Goal: Transaction & Acquisition: Purchase product/service

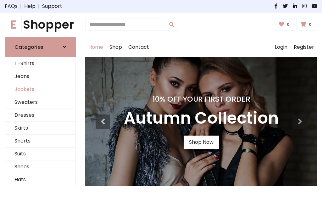
click at [40, 89] on link "Jackets" at bounding box center [40, 89] width 70 height 13
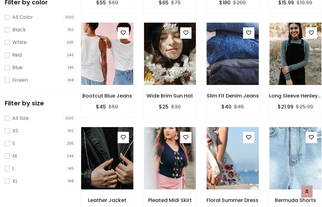
scroll to position [58, 0]
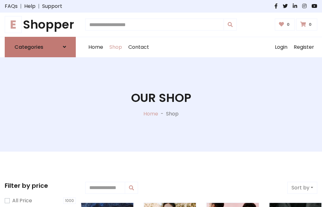
click at [40, 47] on h6 "Categories" at bounding box center [28, 47] width 29 height 6
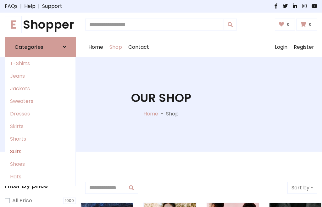
click at [40, 151] on link "Suits" at bounding box center [40, 151] width 70 height 13
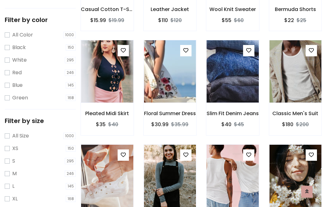
scroll to position [32, 0]
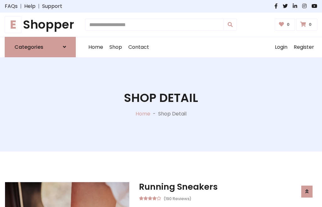
scroll to position [588, 0]
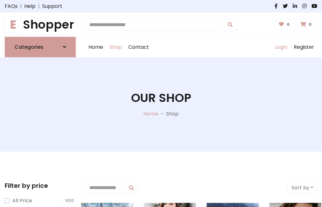
click at [281, 47] on link "Login" at bounding box center [281, 47] width 19 height 20
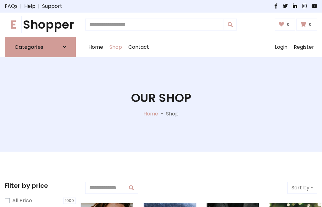
scroll to position [32, 0]
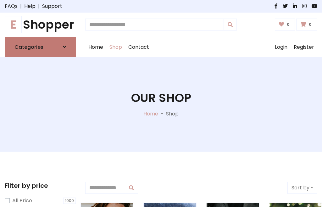
click at [64, 47] on icon at bounding box center [64, 46] width 3 height 5
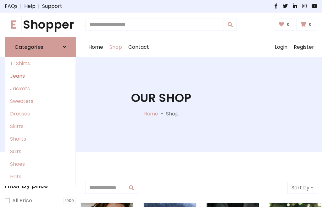
click at [40, 76] on link "Jeans" at bounding box center [40, 76] width 70 height 13
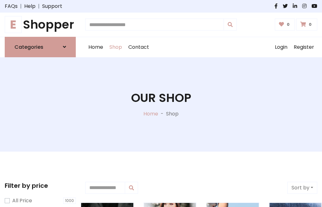
scroll to position [32, 0]
